Goal: Check status: Check status

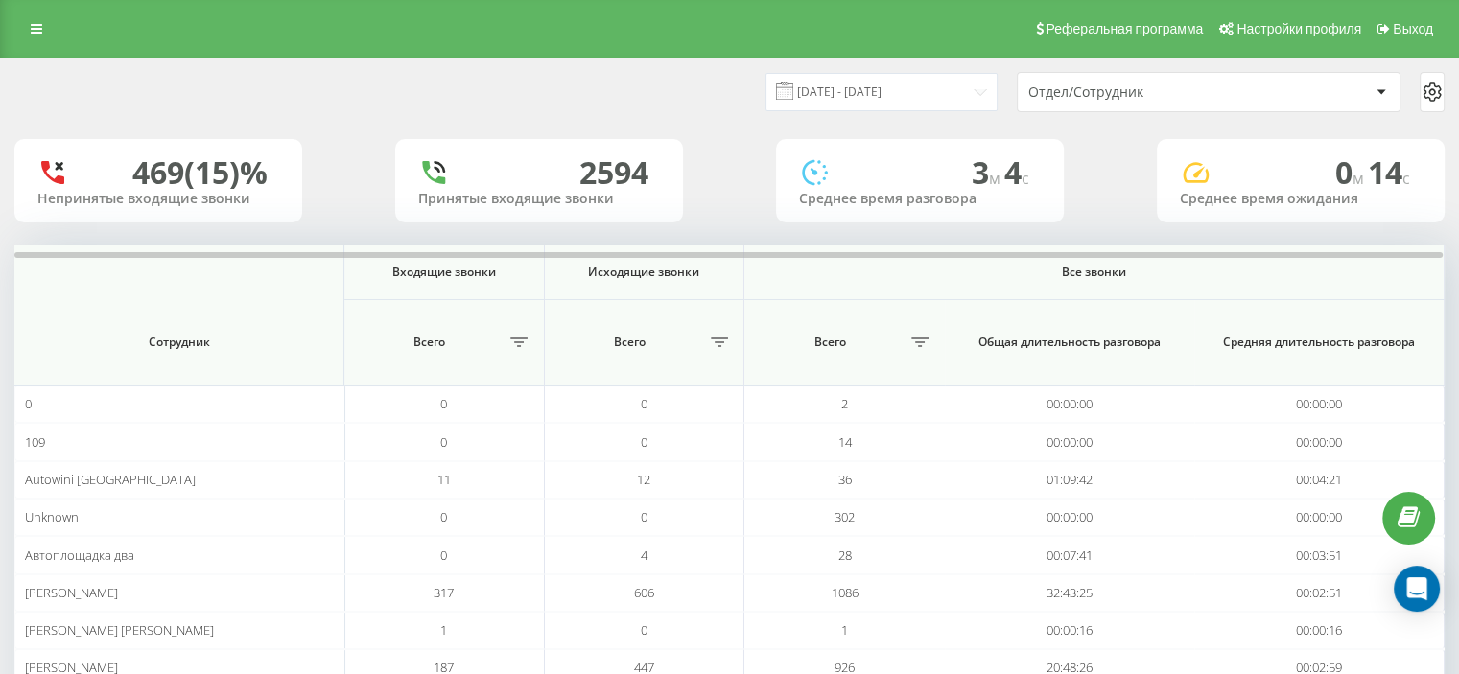
drag, startPoint x: 889, startPoint y: 68, endPoint x: 888, endPoint y: 78, distance: 9.6
click at [888, 74] on div "[DATE] - [DATE] Отдел/Сотрудник" at bounding box center [729, 91] width 1457 height 67
click at [890, 80] on input "[DATE] - [DATE]" at bounding box center [881, 91] width 232 height 37
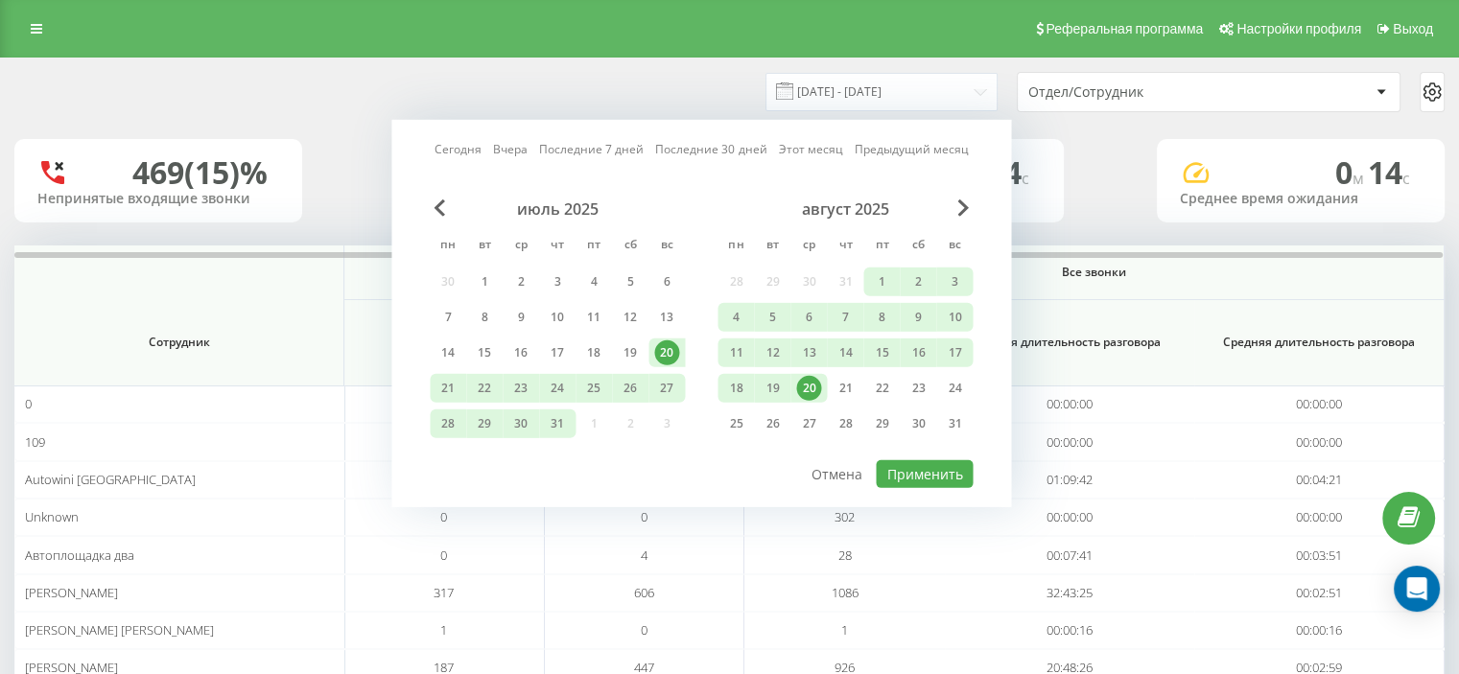
click at [438, 133] on div "[DATE] [DATE] Последние 7 дней Последние 30 дней Этот месяц Предыдущий месяц [D…" at bounding box center [701, 313] width 620 height 387
drag, startPoint x: 471, startPoint y: 137, endPoint x: 449, endPoint y: 148, distance: 24.4
click at [470, 138] on div "[DATE] [DATE] Последние 7 дней Последние 30 дней Этот месяц Предыдущий месяц [D…" at bounding box center [701, 313] width 620 height 387
click at [449, 148] on link "Сегодня" at bounding box center [457, 149] width 47 height 18
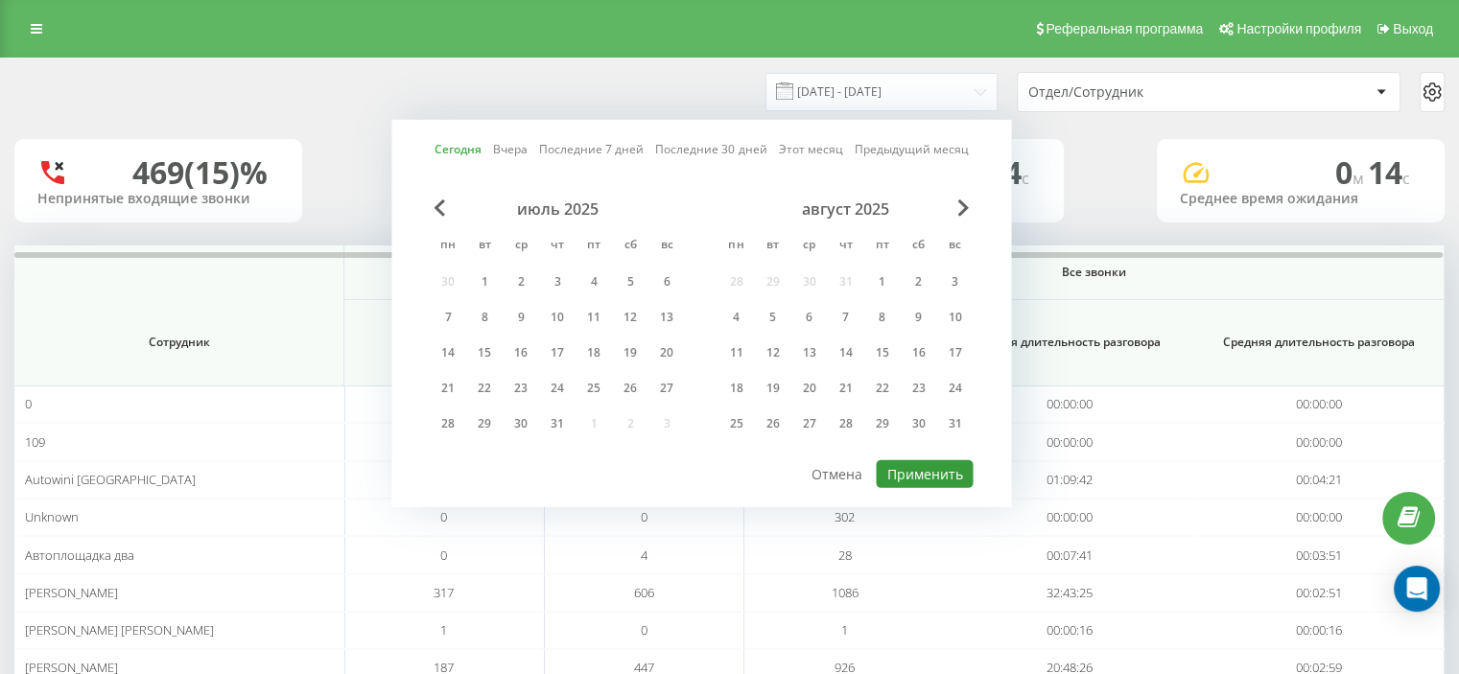
click at [907, 460] on button "Применить" at bounding box center [924, 474] width 97 height 28
type input "[DATE] - [DATE]"
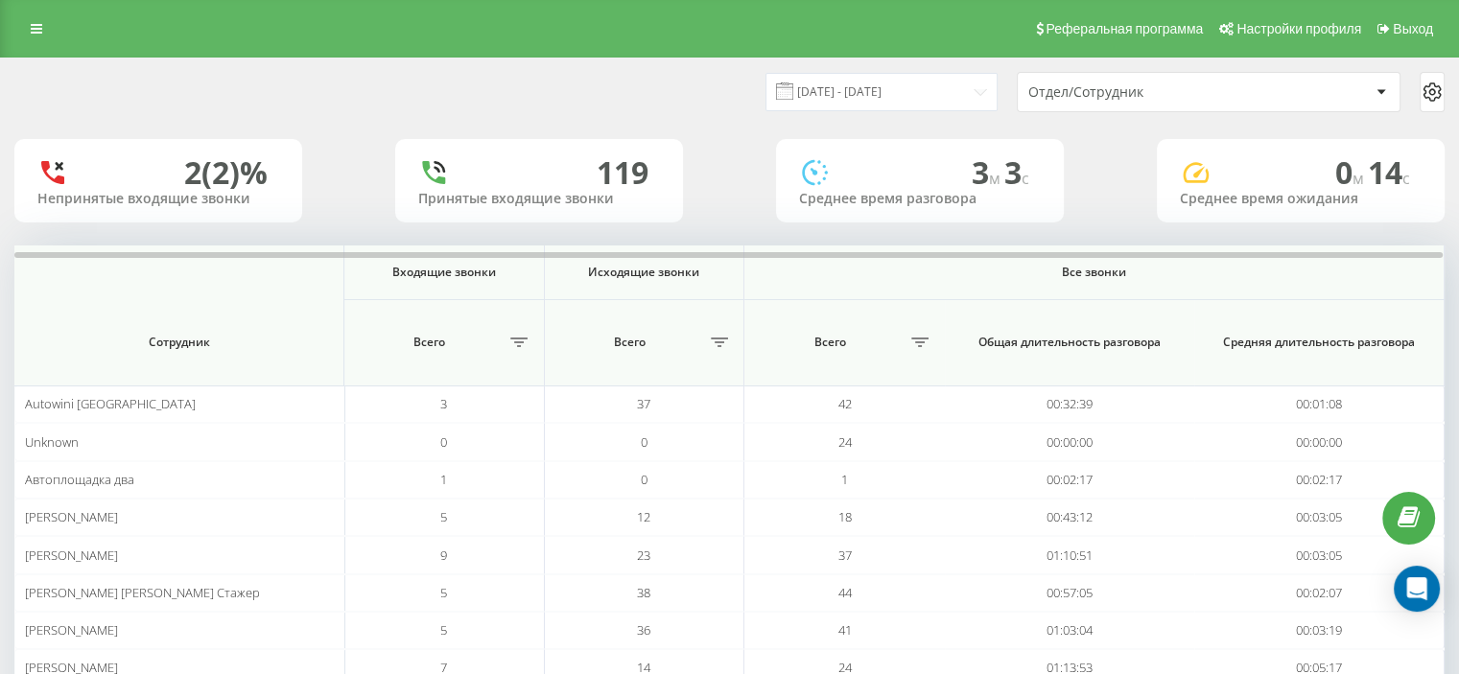
click at [1096, 81] on div "Отдел/Сотрудник" at bounding box center [1208, 92] width 382 height 38
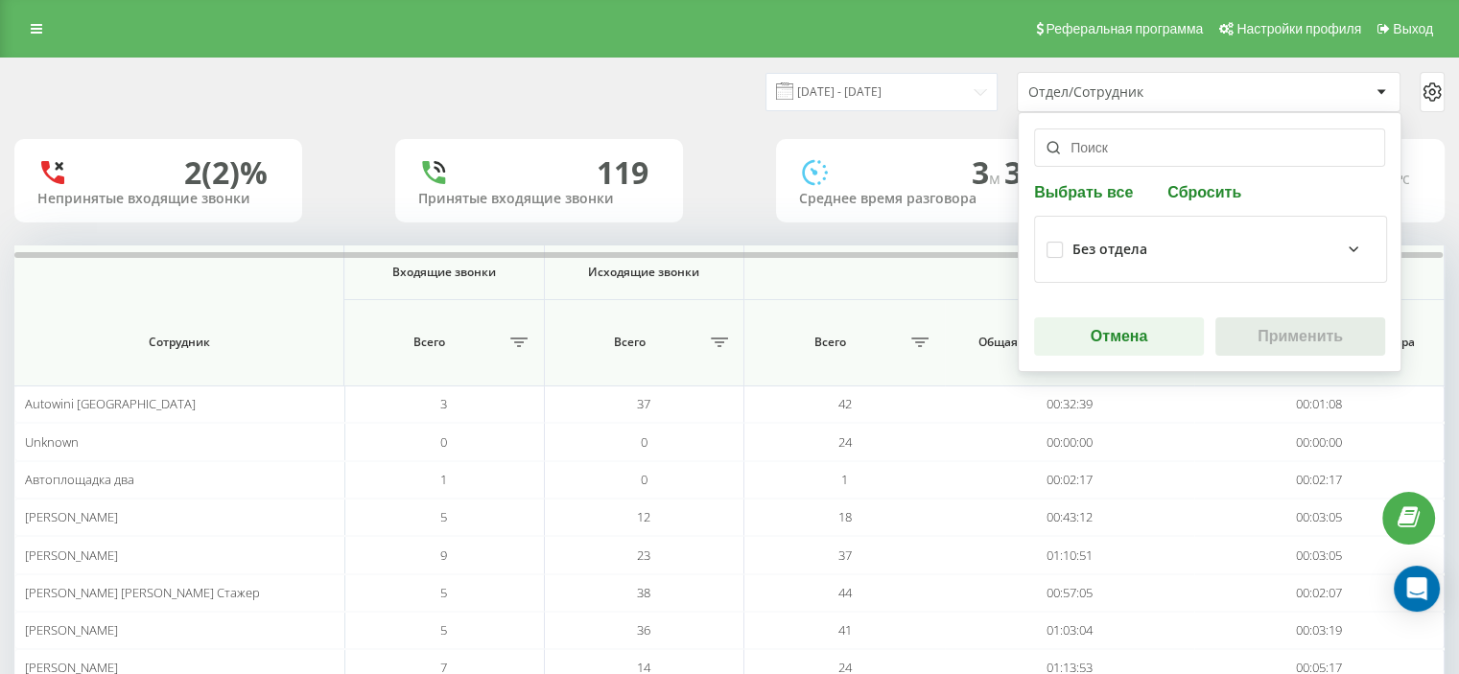
click at [1084, 144] on input "text" at bounding box center [1209, 148] width 351 height 38
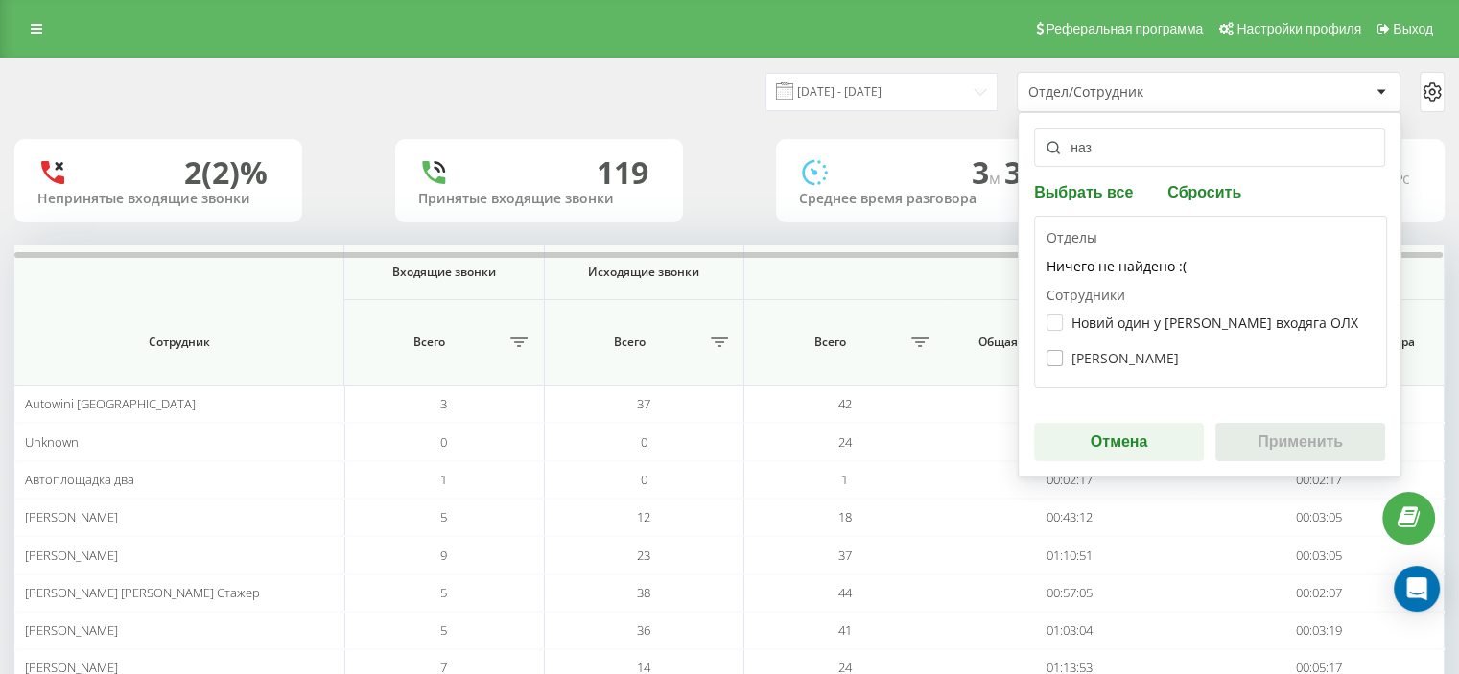
type input "наз"
click at [1097, 353] on label "[PERSON_NAME]" at bounding box center [1112, 358] width 132 height 16
checkbox input "true"
click at [1281, 427] on button "Применить" at bounding box center [1300, 442] width 170 height 38
